Goal: Find specific page/section

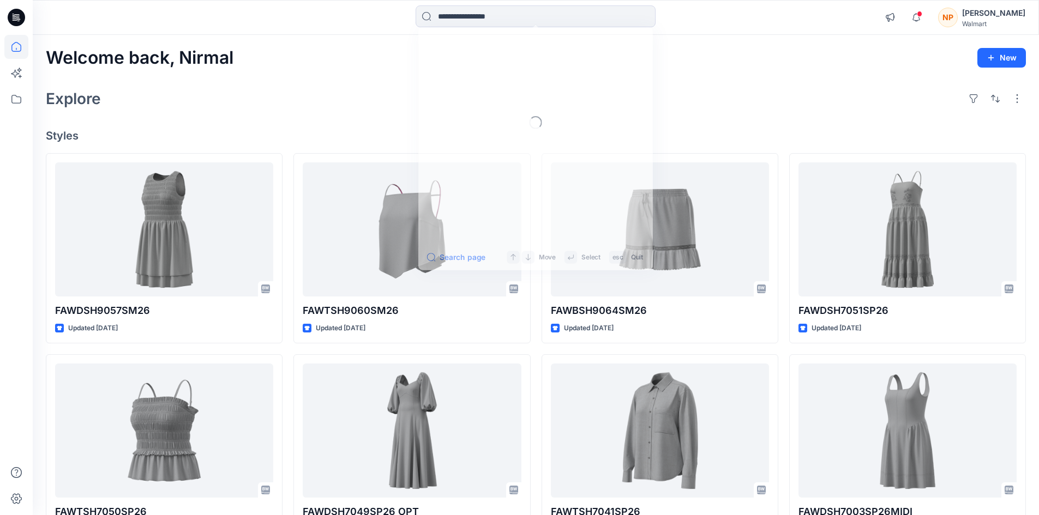
click at [493, 19] on input at bounding box center [536, 16] width 240 height 22
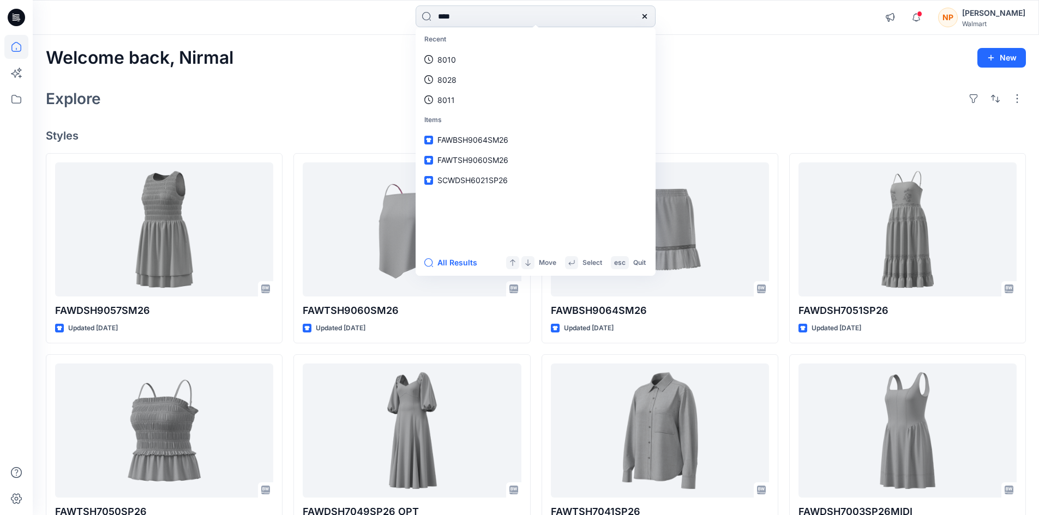
type input "****"
click at [461, 58] on span "FAWBSH" at bounding box center [452, 59] width 31 height 9
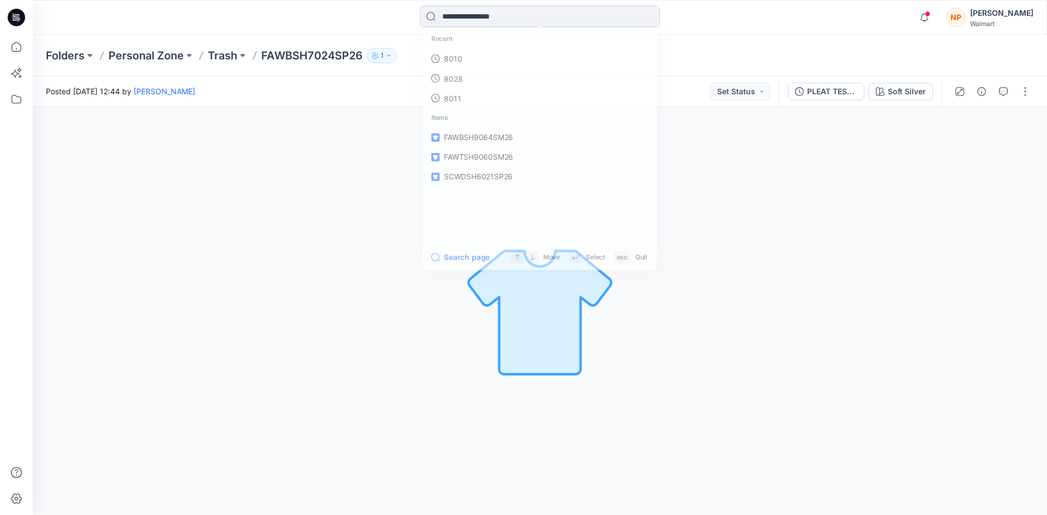
click at [513, 15] on input at bounding box center [540, 16] width 240 height 22
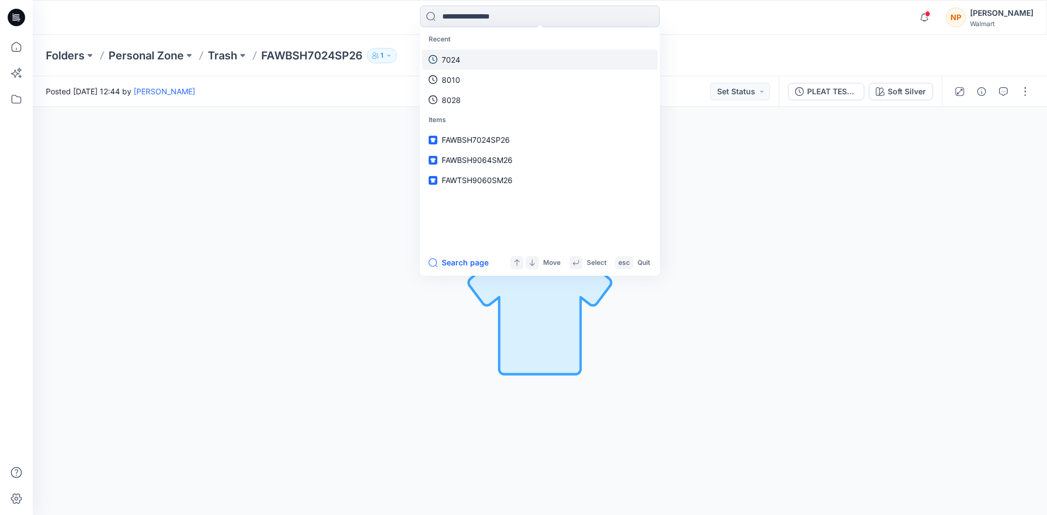
click at [465, 62] on link "7024" at bounding box center [540, 60] width 236 height 20
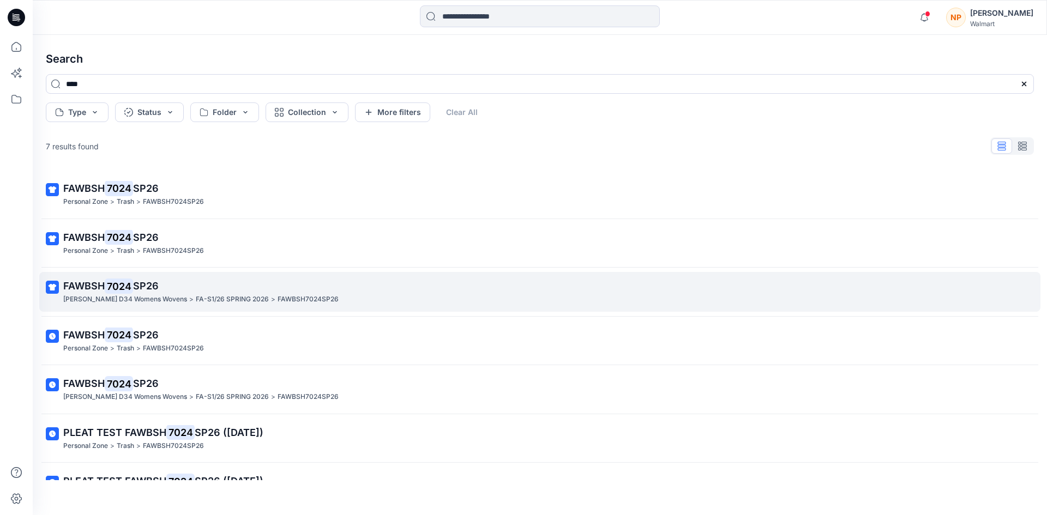
click at [196, 300] on p "FA-S1/26 SPRING 2026" at bounding box center [232, 299] width 73 height 11
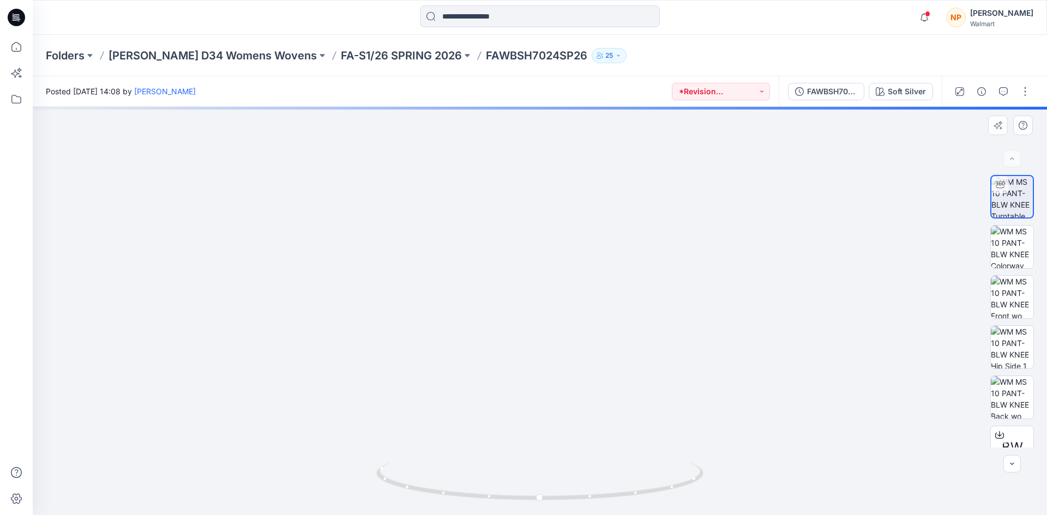
drag, startPoint x: 546, startPoint y: 334, endPoint x: 548, endPoint y: 320, distance: 14.3
click at [546, 317] on img at bounding box center [539, 269] width 491 height 491
drag, startPoint x: 524, startPoint y: 302, endPoint x: 532, endPoint y: 348, distance: 47.6
click at [532, 348] on img at bounding box center [539, 251] width 575 height 528
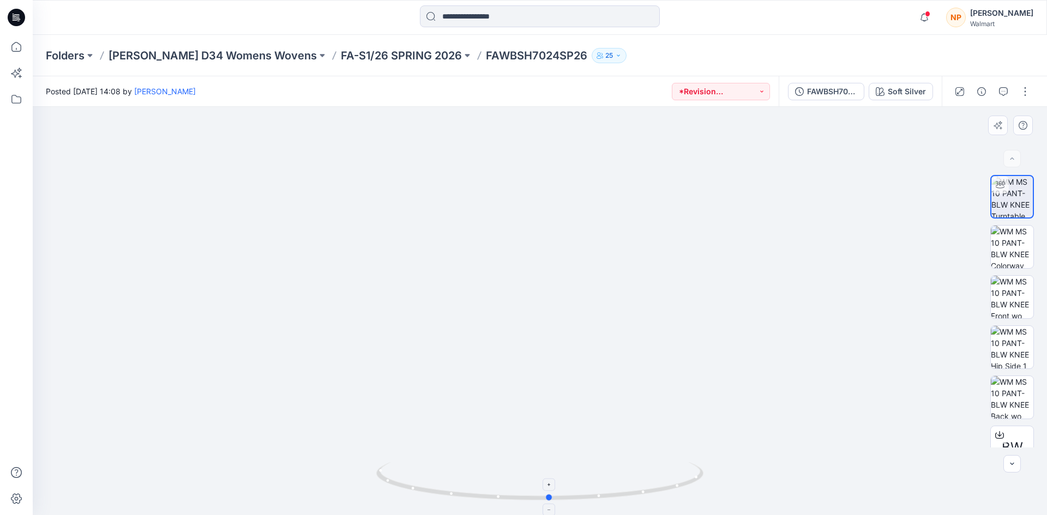
drag, startPoint x: 612, startPoint y: 502, endPoint x: 622, endPoint y: 497, distance: 11.0
click at [622, 497] on icon at bounding box center [541, 482] width 330 height 41
